Goal: Task Accomplishment & Management: Manage account settings

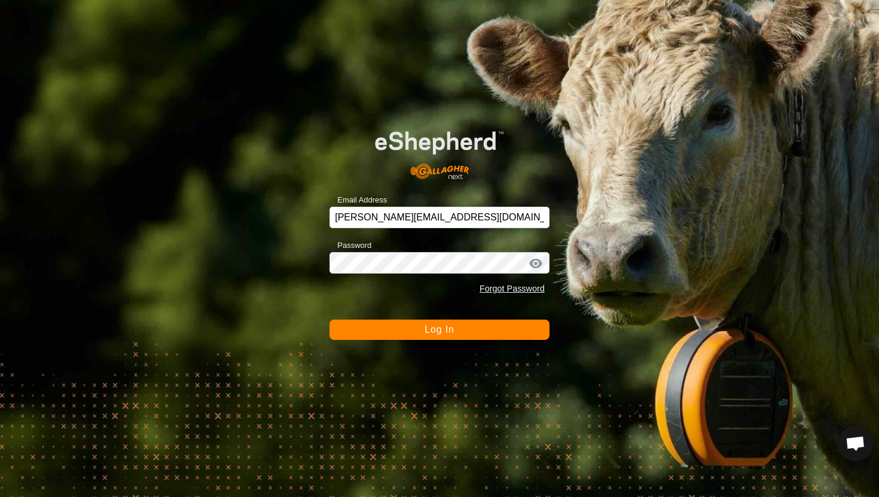
click at [433, 331] on span "Log In" at bounding box center [438, 330] width 29 height 10
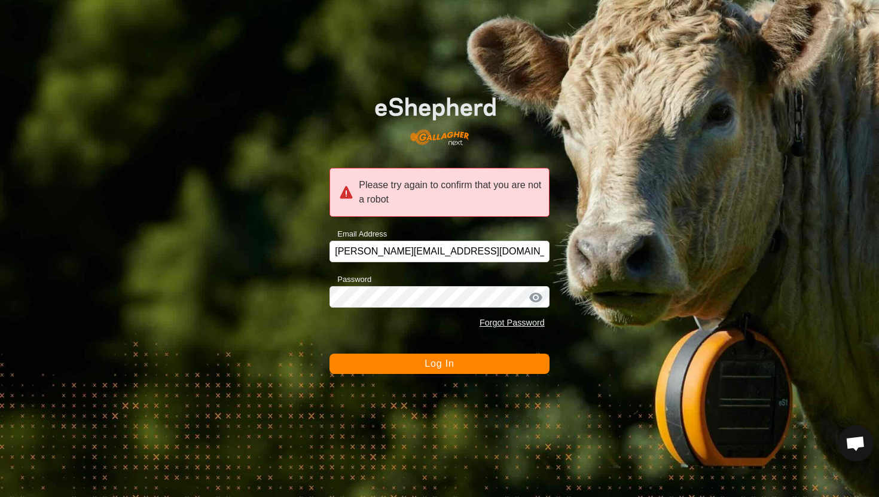
click at [444, 369] on span "Log In" at bounding box center [438, 364] width 29 height 10
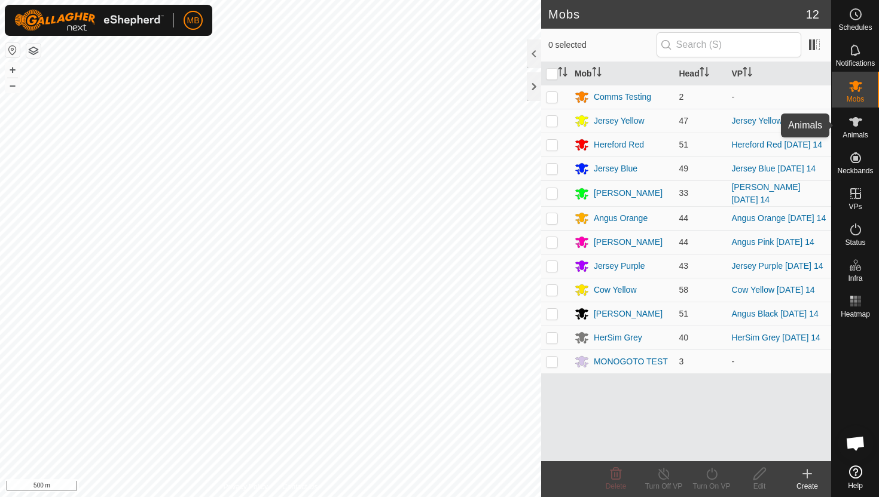
click at [855, 123] on icon at bounding box center [855, 122] width 13 height 10
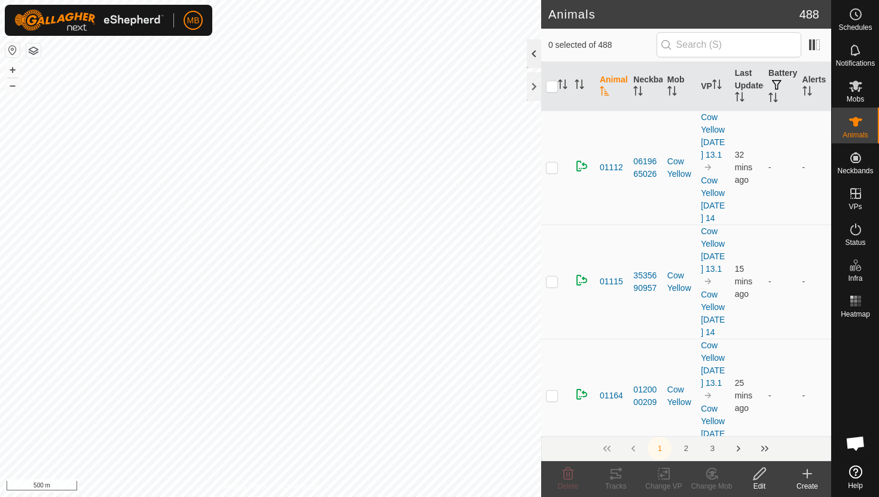
click at [527, 50] on div at bounding box center [534, 53] width 14 height 29
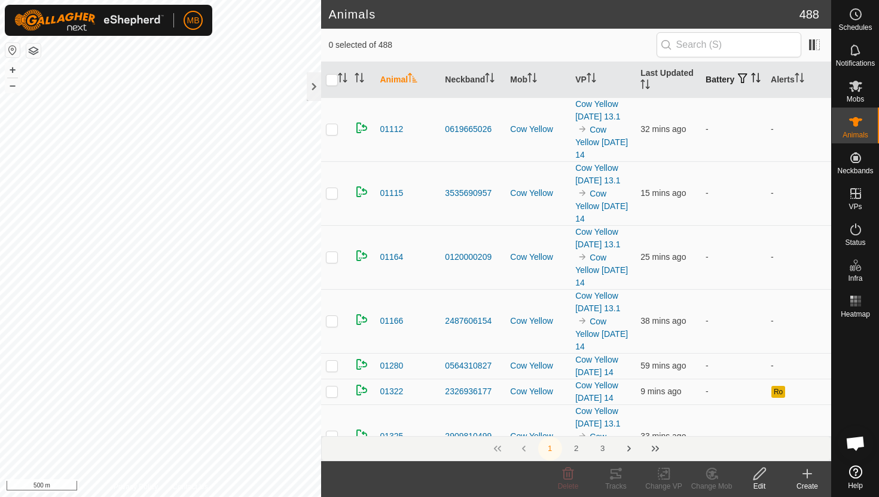
click at [751, 75] on icon "Activate to sort" at bounding box center [753, 74] width 4 height 2
click at [751, 81] on icon "Activate to sort" at bounding box center [755, 78] width 9 height 10
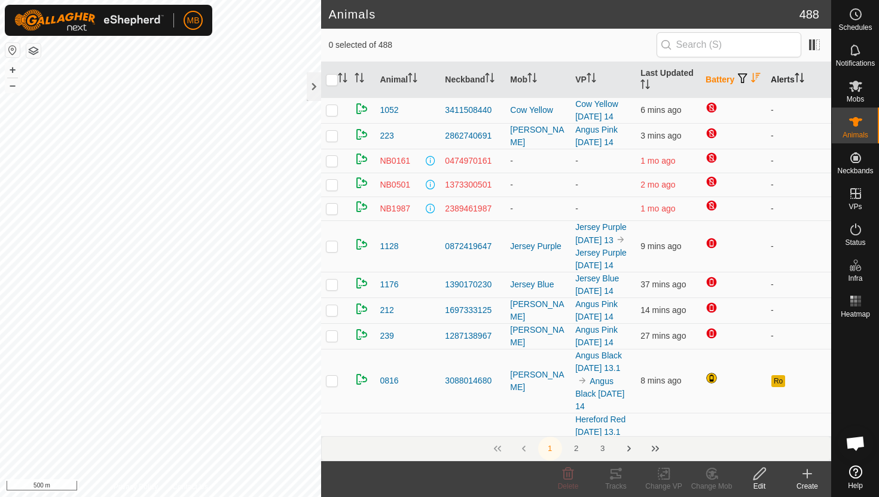
click at [797, 81] on icon "Activate to sort" at bounding box center [799, 78] width 10 height 10
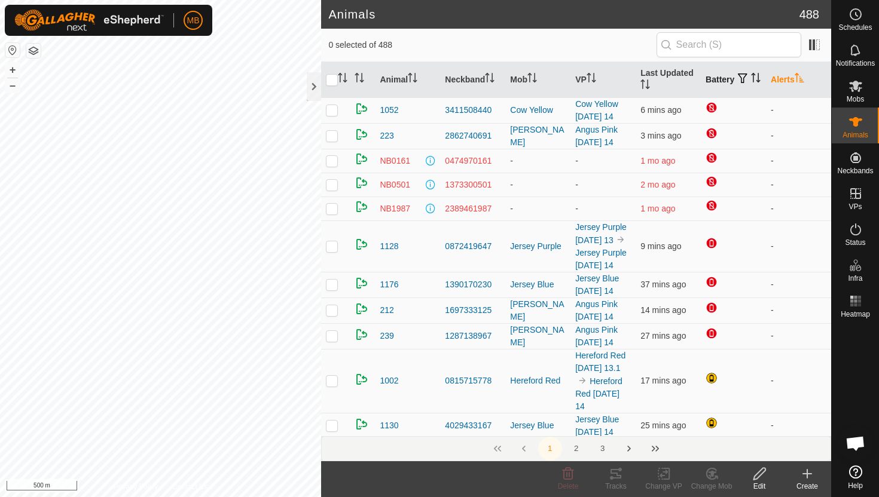
click at [797, 81] on icon "Activate to sort" at bounding box center [799, 78] width 10 height 10
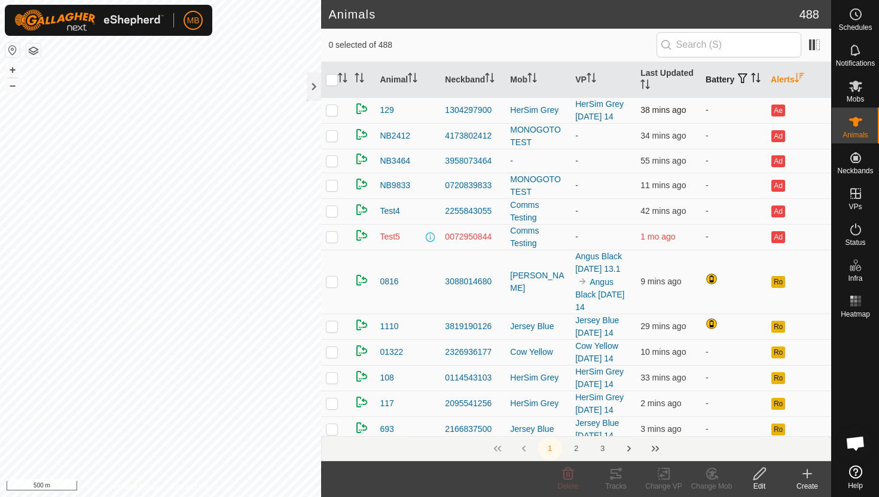
click at [334, 109] on p-checkbox at bounding box center [332, 110] width 12 height 10
checkbox input "true"
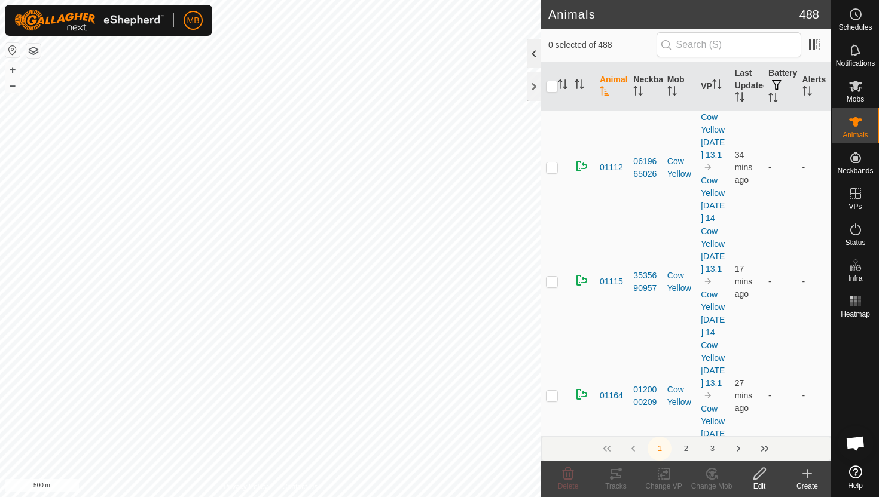
click at [537, 50] on div at bounding box center [534, 53] width 14 height 29
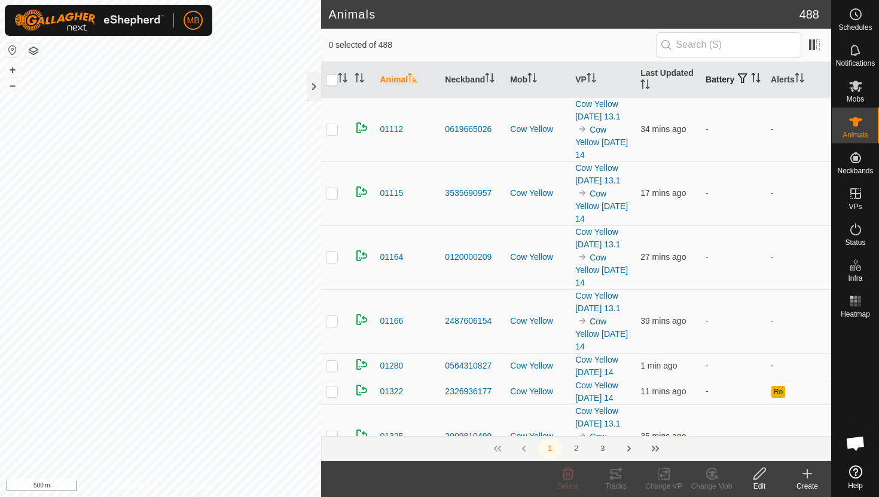
click at [751, 82] on icon "Activate to sort" at bounding box center [756, 78] width 10 height 10
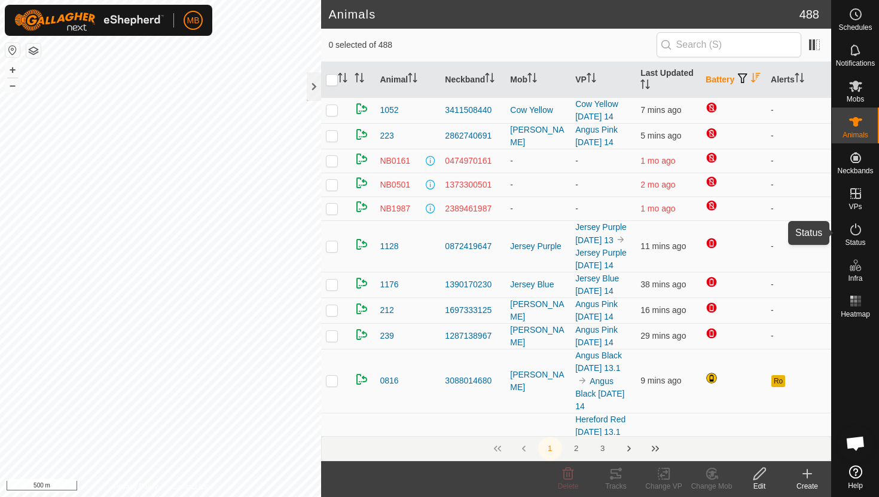
click at [851, 227] on icon at bounding box center [855, 230] width 11 height 12
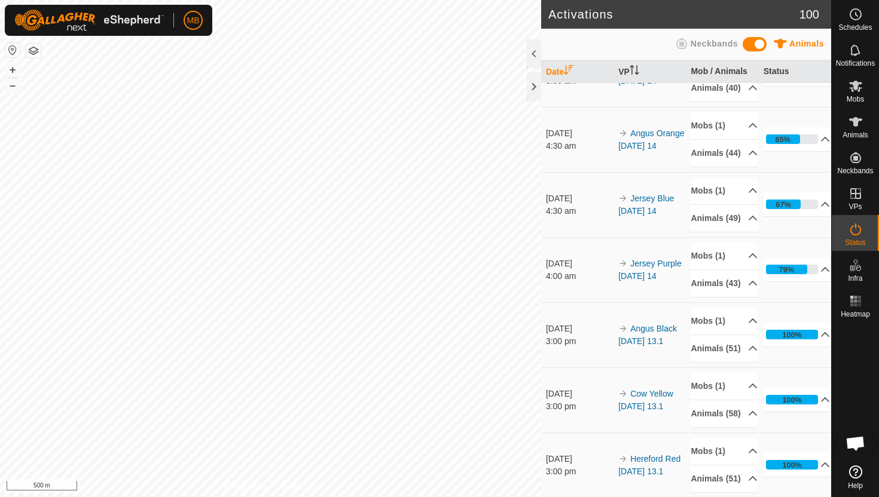
scroll to position [435, 0]
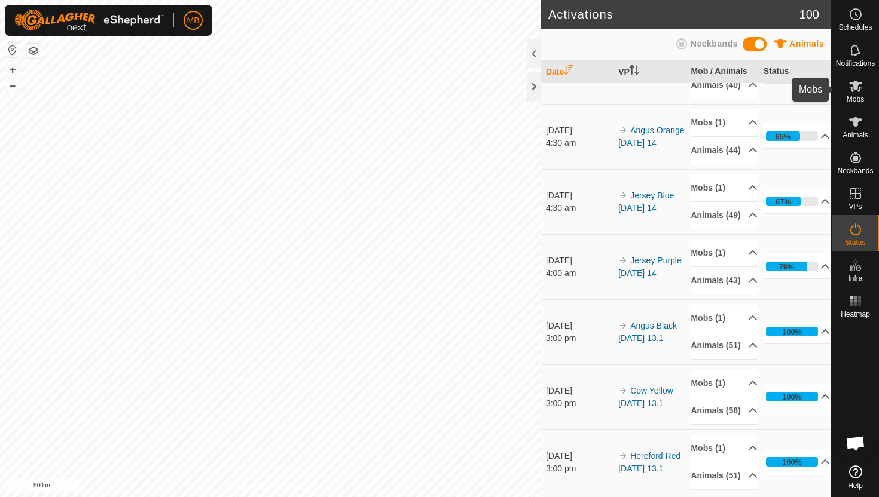
click at [854, 93] on es-mob-svg-icon at bounding box center [856, 86] width 22 height 19
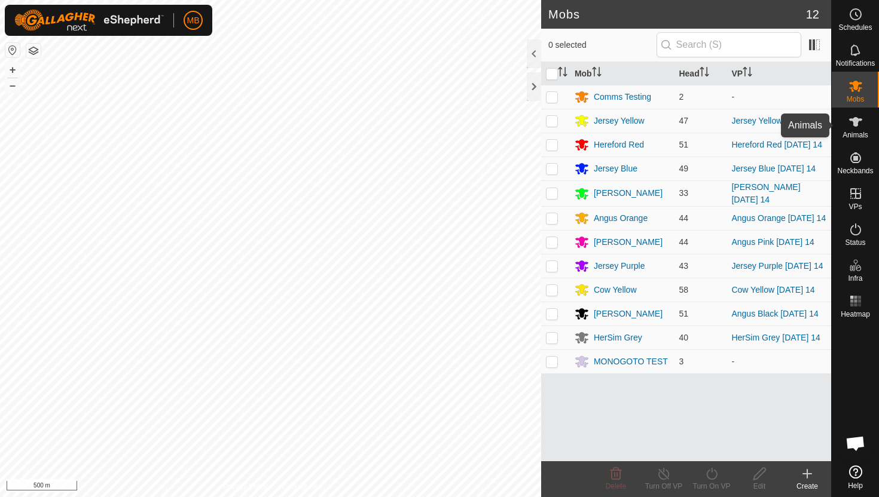
click at [854, 126] on icon at bounding box center [855, 122] width 14 height 14
